Goal: Navigation & Orientation: Find specific page/section

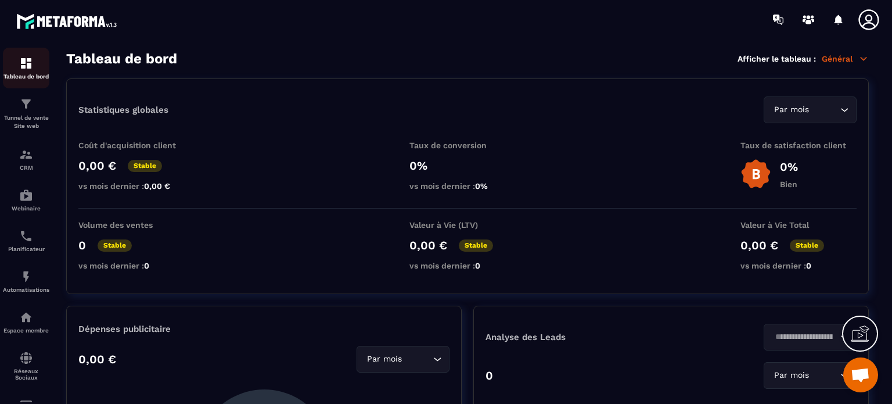
scroll to position [7600, 0]
click at [864, 57] on icon at bounding box center [864, 58] width 6 height 3
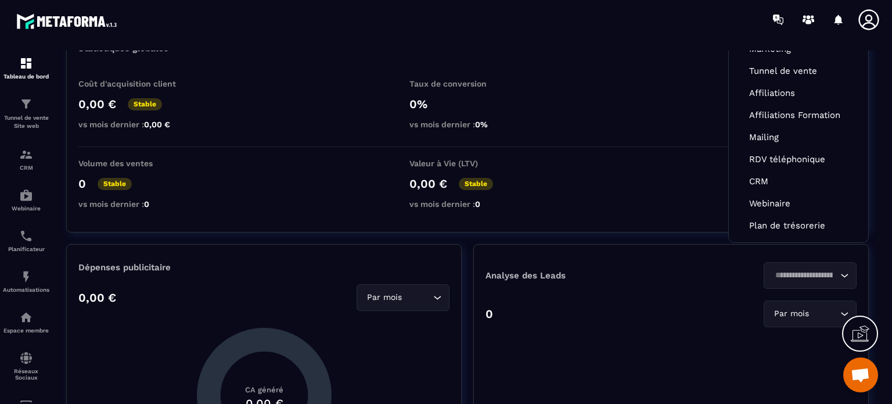
scroll to position [0, 0]
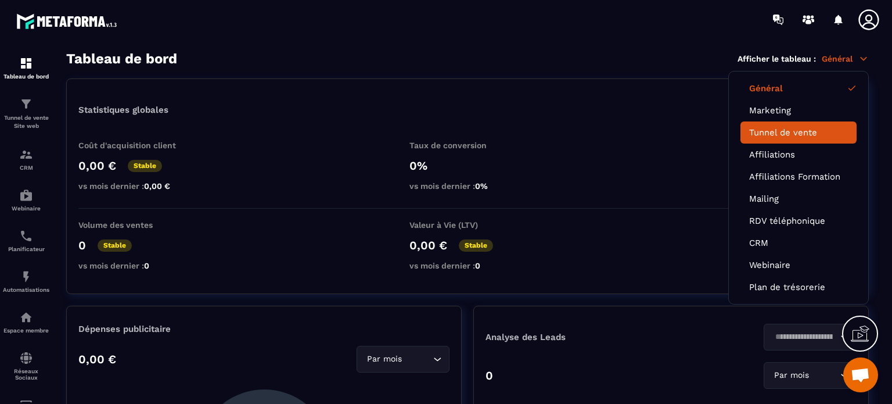
click at [775, 132] on link "Tunnel de vente" at bounding box center [798, 132] width 99 height 10
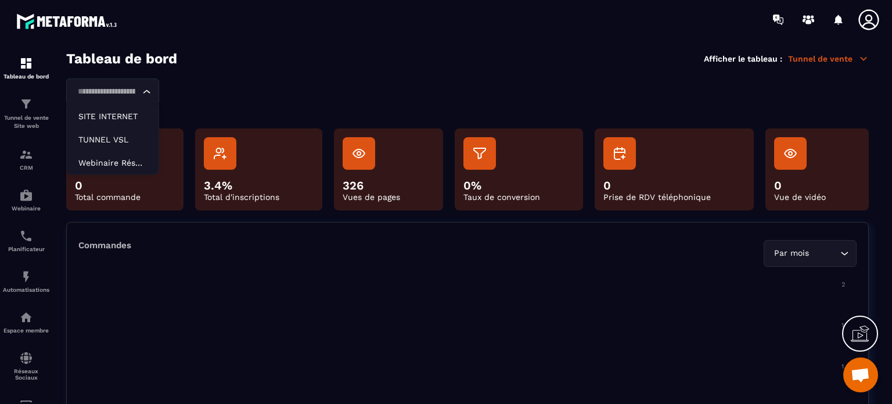
click at [150, 92] on icon "Search for option" at bounding box center [147, 92] width 12 height 12
click at [230, 64] on div "Tableau de bord Afficher le tableau : Tunnel de vente" at bounding box center [467, 59] width 803 height 16
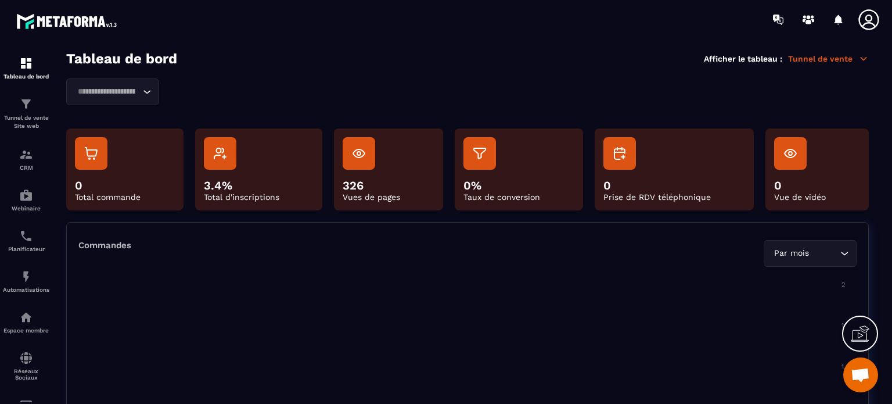
click at [862, 58] on icon at bounding box center [864, 58] width 6 height 3
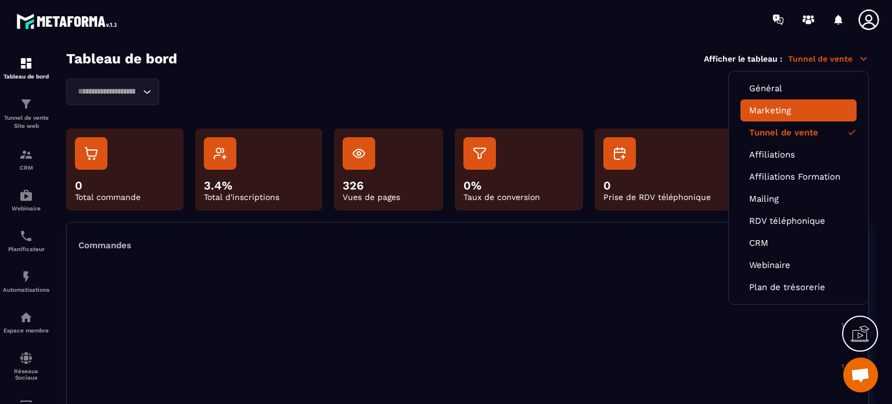
click at [773, 107] on link "Marketing" at bounding box center [798, 110] width 99 height 10
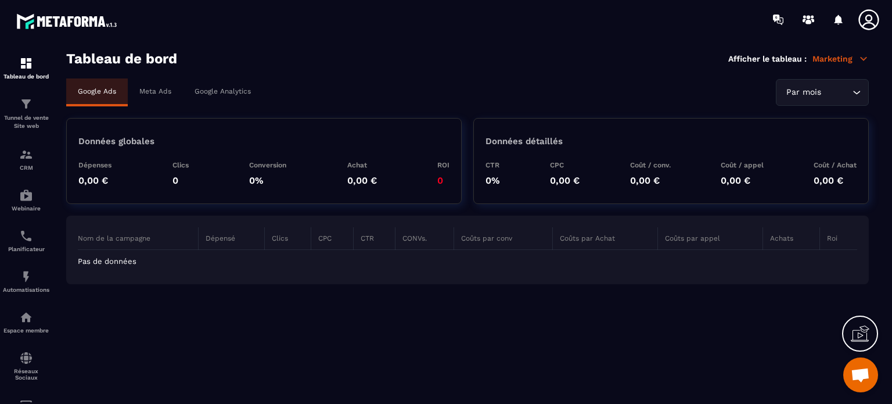
click at [865, 58] on icon at bounding box center [864, 58] width 6 height 3
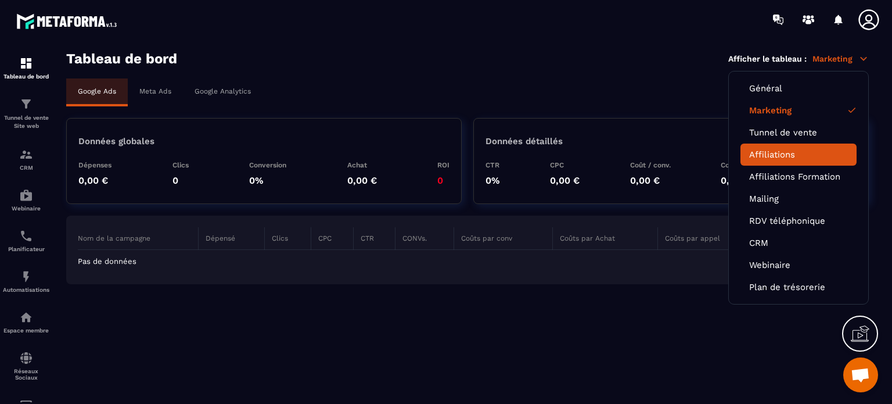
click at [770, 153] on link "Affiliations" at bounding box center [798, 154] width 99 height 10
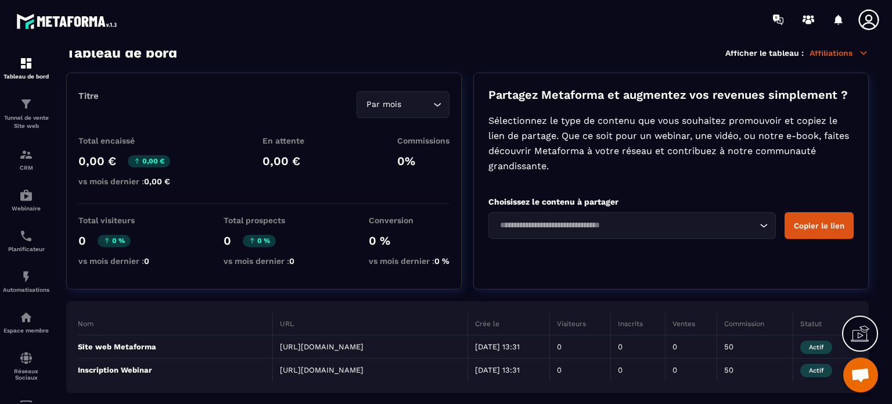
scroll to position [21, 0]
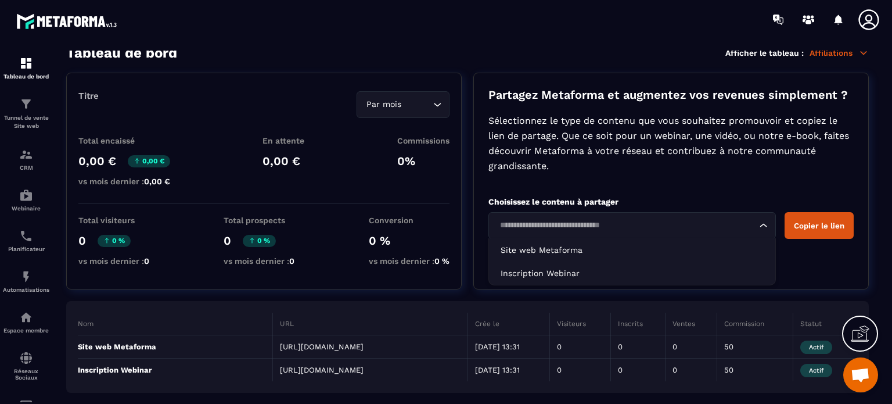
click at [765, 220] on icon "Search for option" at bounding box center [764, 226] width 12 height 12
click at [868, 15] on icon at bounding box center [868, 19] width 20 height 20
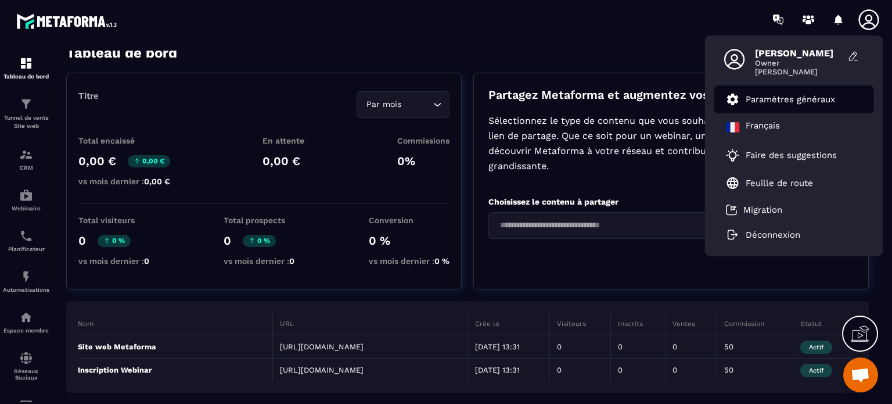
click at [767, 99] on p "Paramètres généraux" at bounding box center [790, 99] width 89 height 10
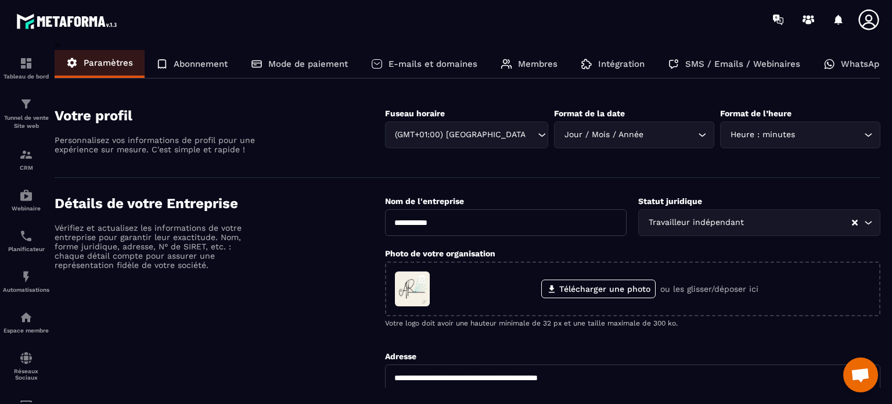
click at [200, 62] on p "Abonnement" at bounding box center [201, 64] width 54 height 10
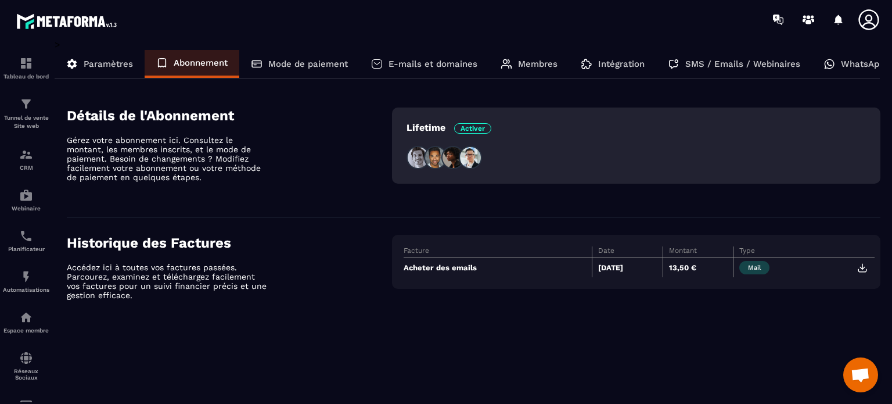
click at [290, 66] on p "Mode de paiement" at bounding box center [308, 64] width 80 height 10
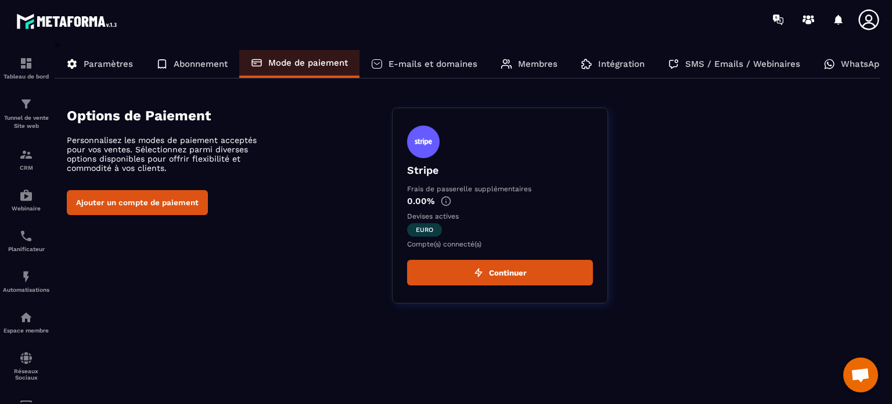
click at [404, 67] on p "E-mails et domaines" at bounding box center [432, 64] width 89 height 10
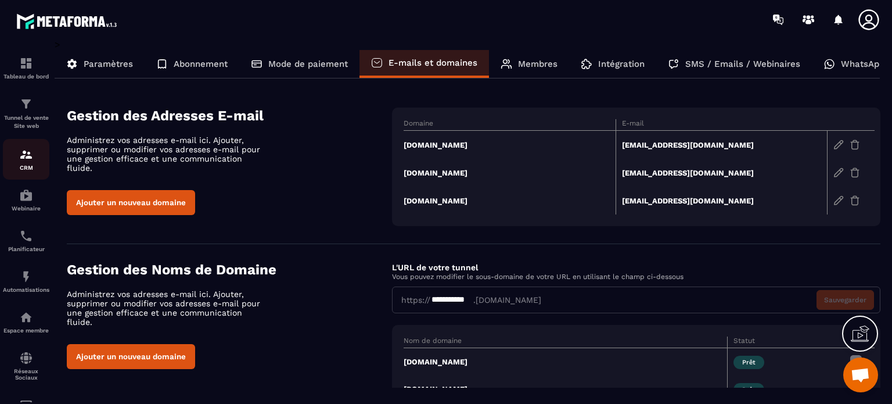
click at [23, 156] on img at bounding box center [26, 154] width 14 height 14
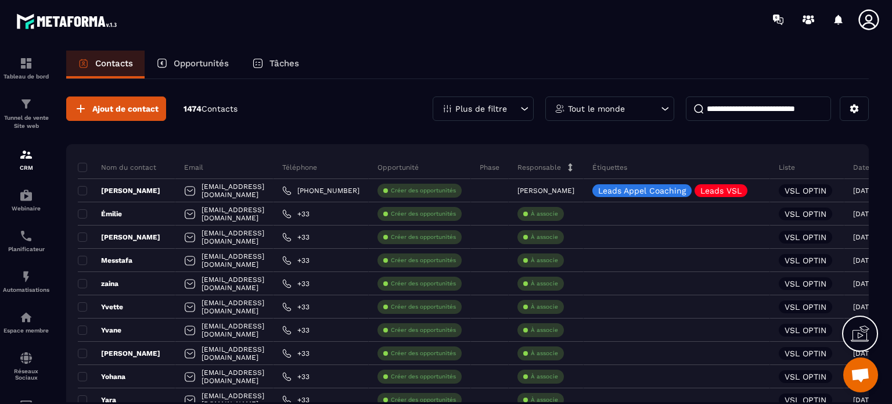
click at [286, 64] on p "Tâches" at bounding box center [284, 63] width 30 height 10
